Goal: Find specific page/section: Find specific page/section

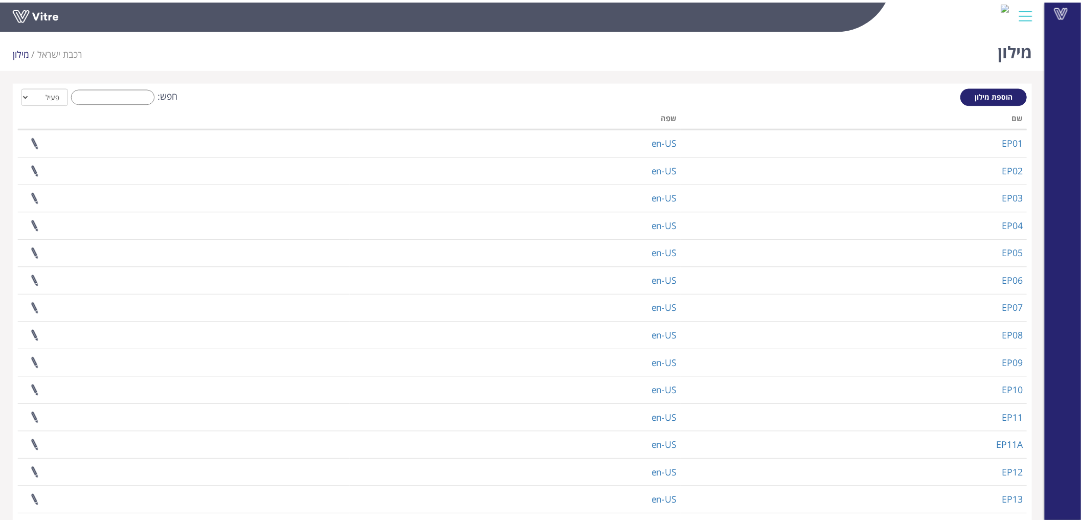
scroll to position [57, 0]
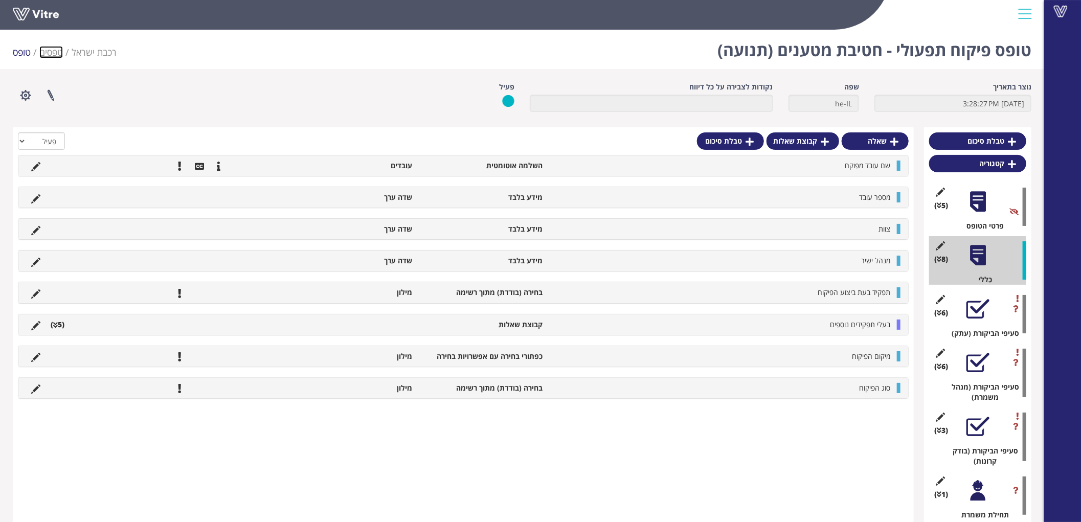
click at [55, 57] on link "טפסים" at bounding box center [51, 52] width 24 height 12
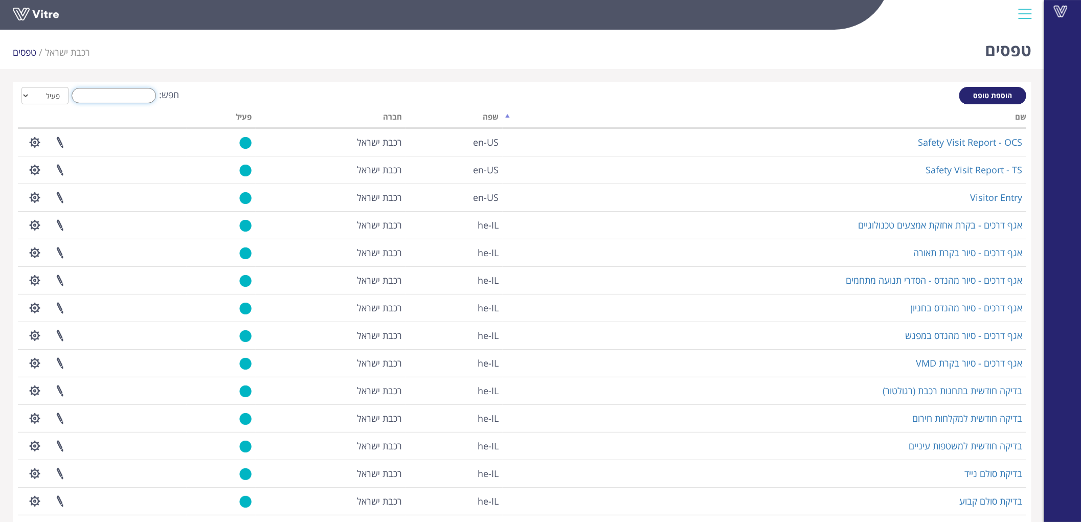
click at [101, 99] on input "חפש:" at bounding box center [114, 95] width 84 height 15
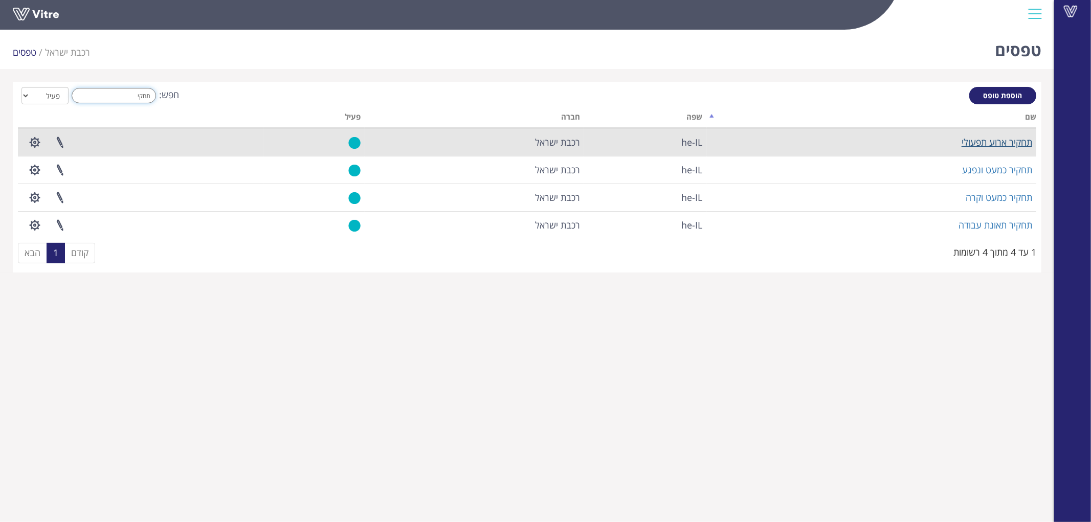
type input "תחקי"
click at [1009, 144] on link "תחקיר ארוע תפעולי" at bounding box center [996, 142] width 71 height 12
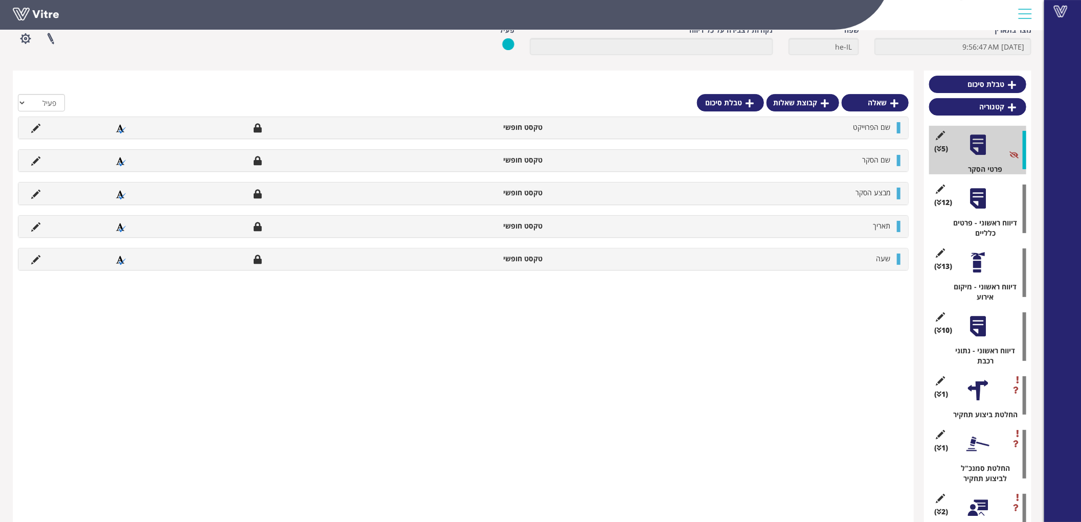
scroll to position [114, 0]
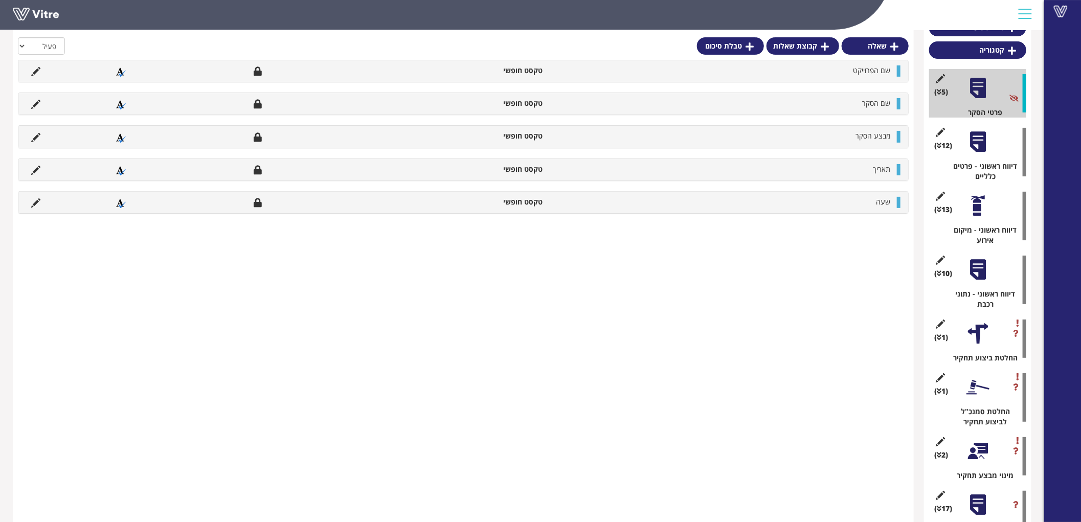
click at [977, 500] on div at bounding box center [977, 504] width 23 height 23
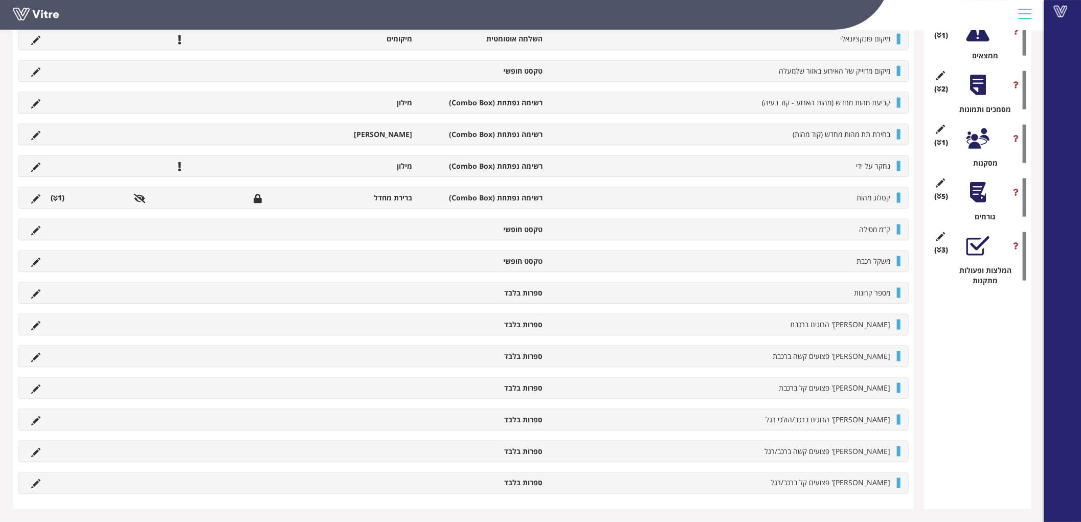
scroll to position [483, 0]
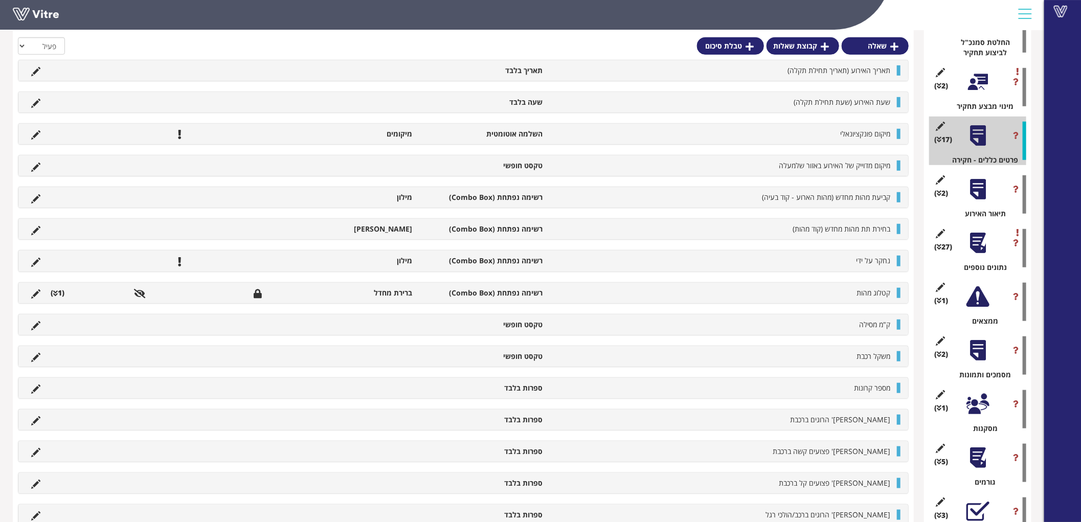
click at [984, 198] on div at bounding box center [977, 189] width 23 height 23
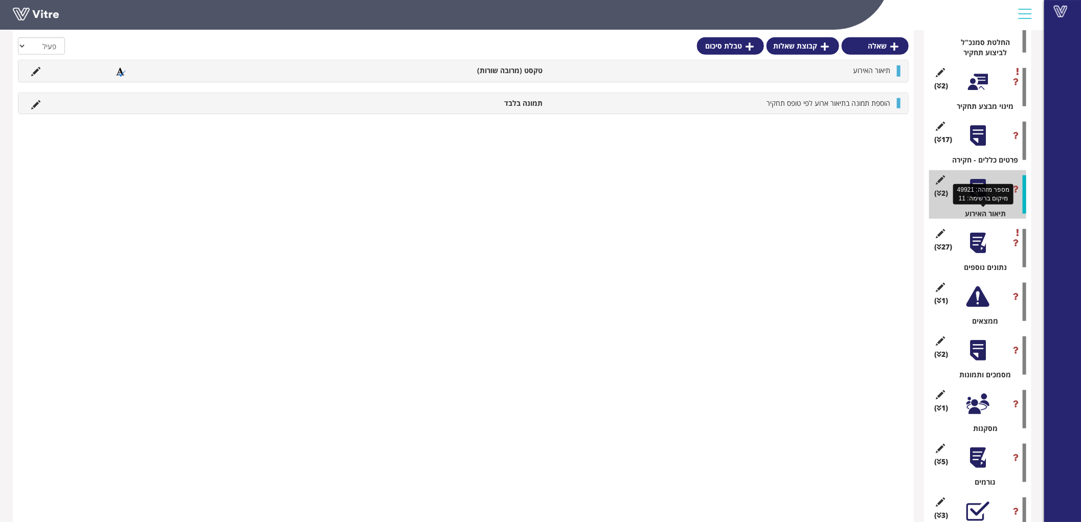
click at [980, 227] on div "(27 ) נתונים נוספים" at bounding box center [977, 248] width 97 height 49
click at [972, 255] on div "(27 ) נתונים נוספים" at bounding box center [977, 248] width 97 height 49
click at [978, 243] on div at bounding box center [977, 243] width 23 height 23
